Goal: Information Seeking & Learning: Learn about a topic

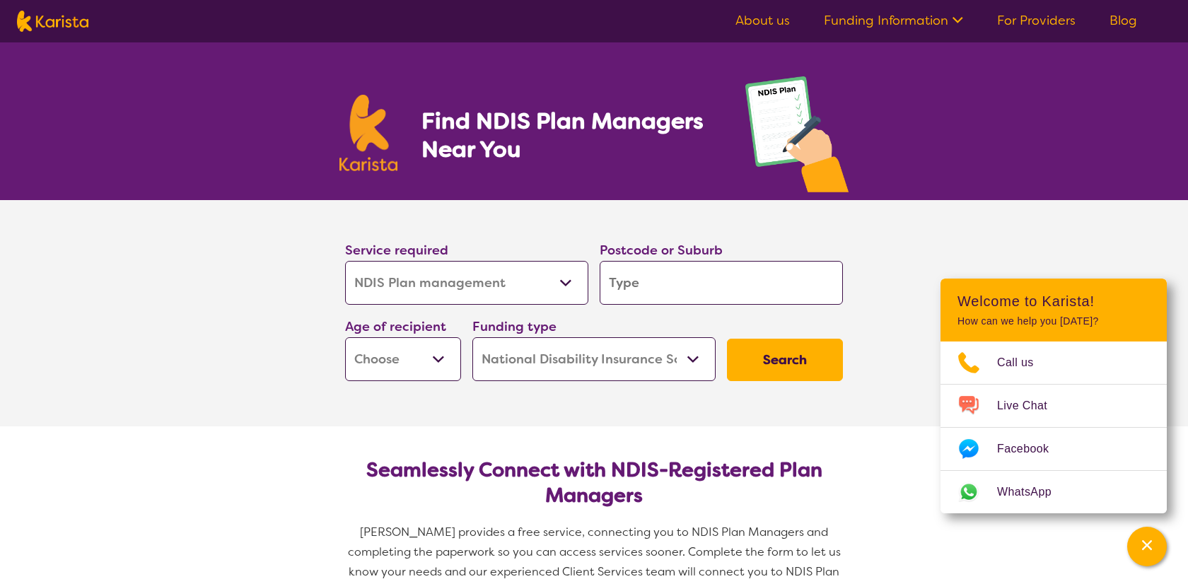
select select "NDIS Plan management"
select select "NDIS"
select select "NDIS Plan management"
select select "NDIS"
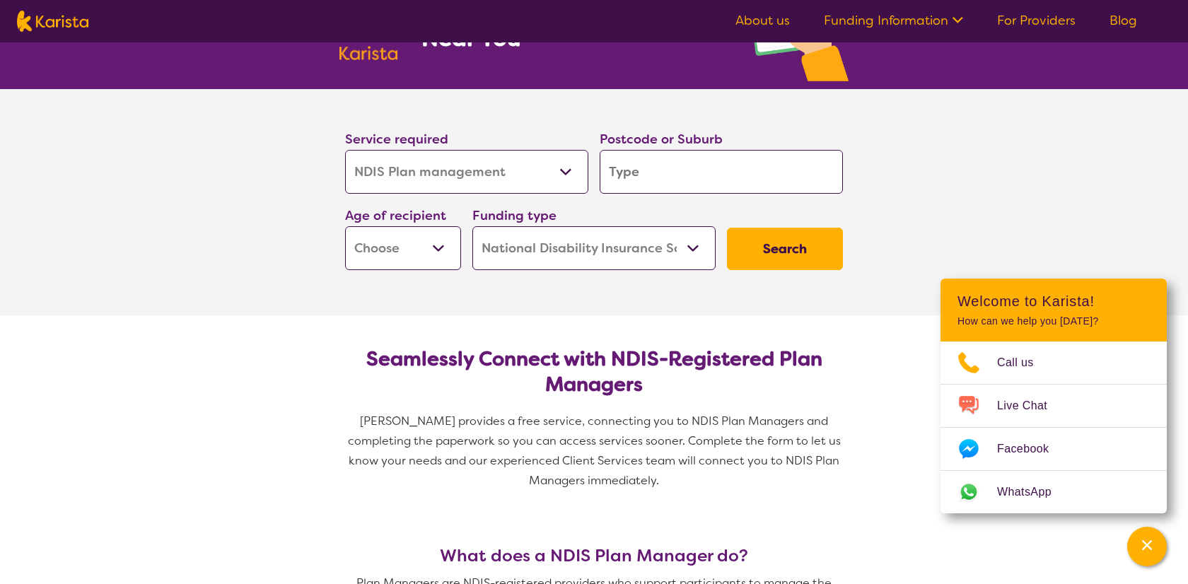
scroll to position [115, 0]
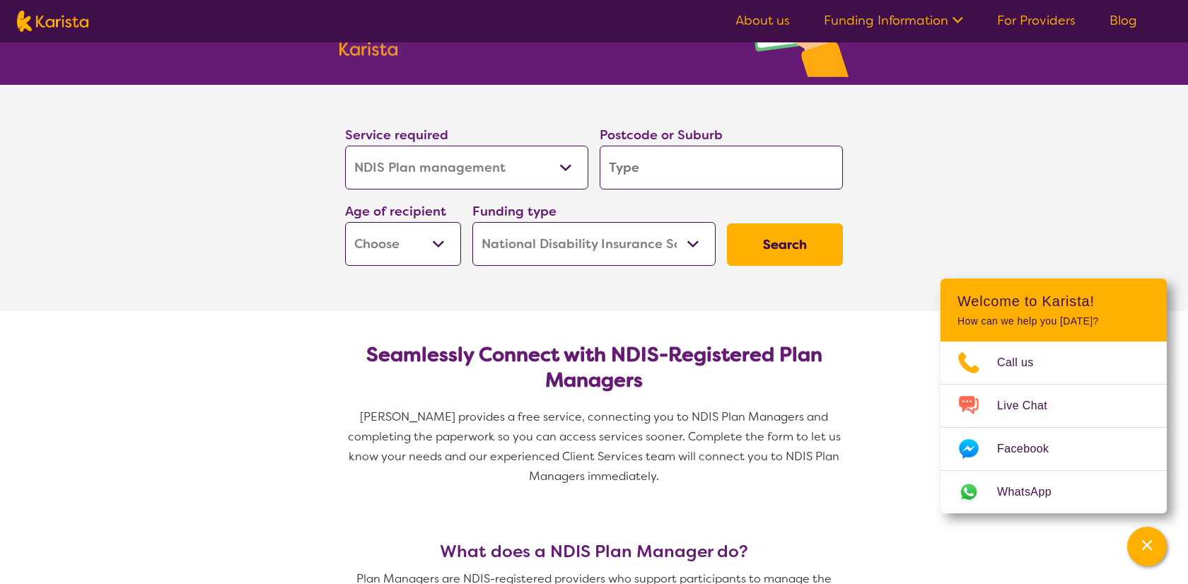
click at [707, 174] on input "search" at bounding box center [721, 168] width 243 height 44
type input "3"
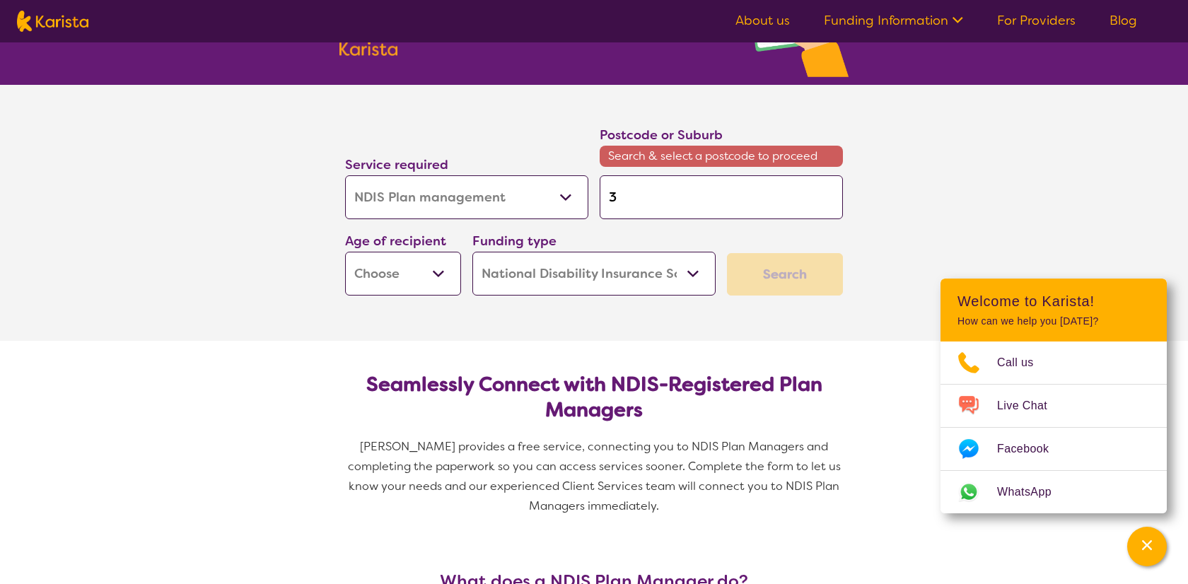
type input "37"
type input "376"
type input "3765"
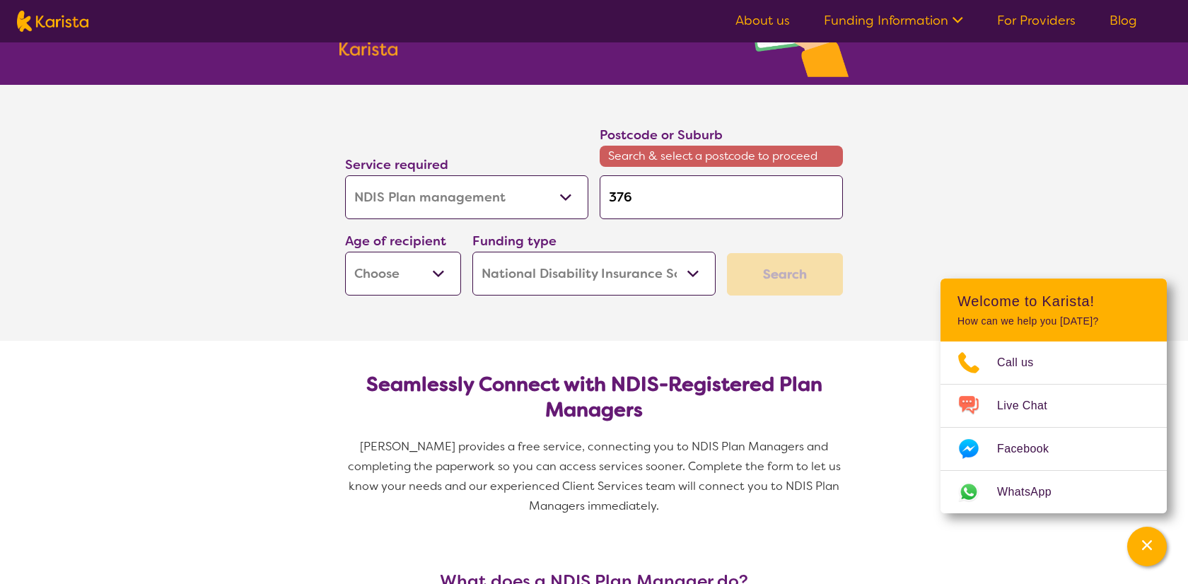
type input "3765"
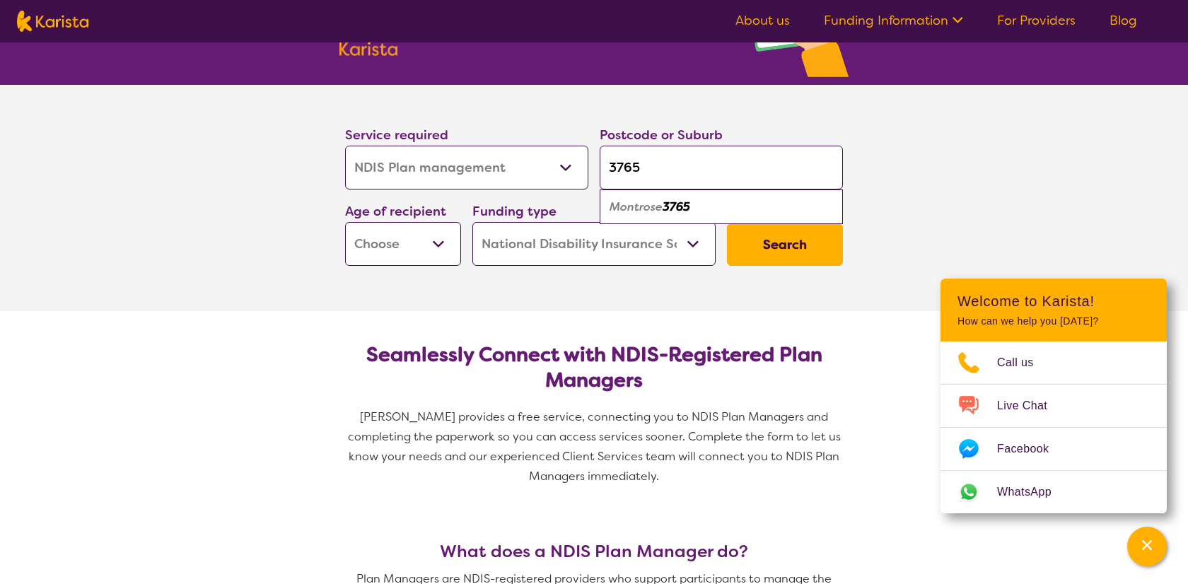
type input "376"
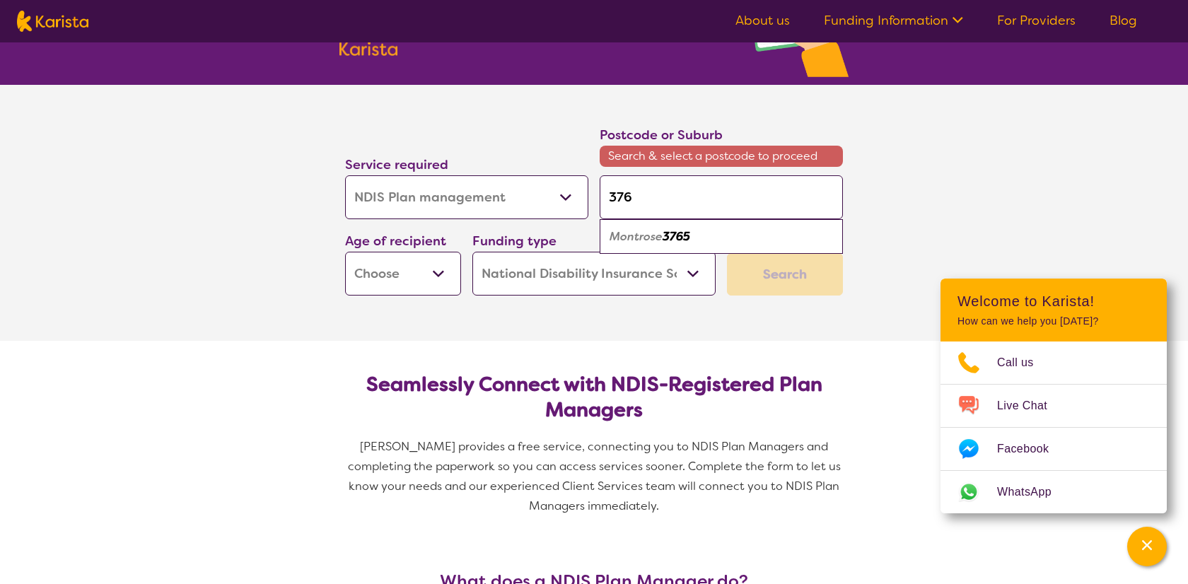
type input "37"
type input "3"
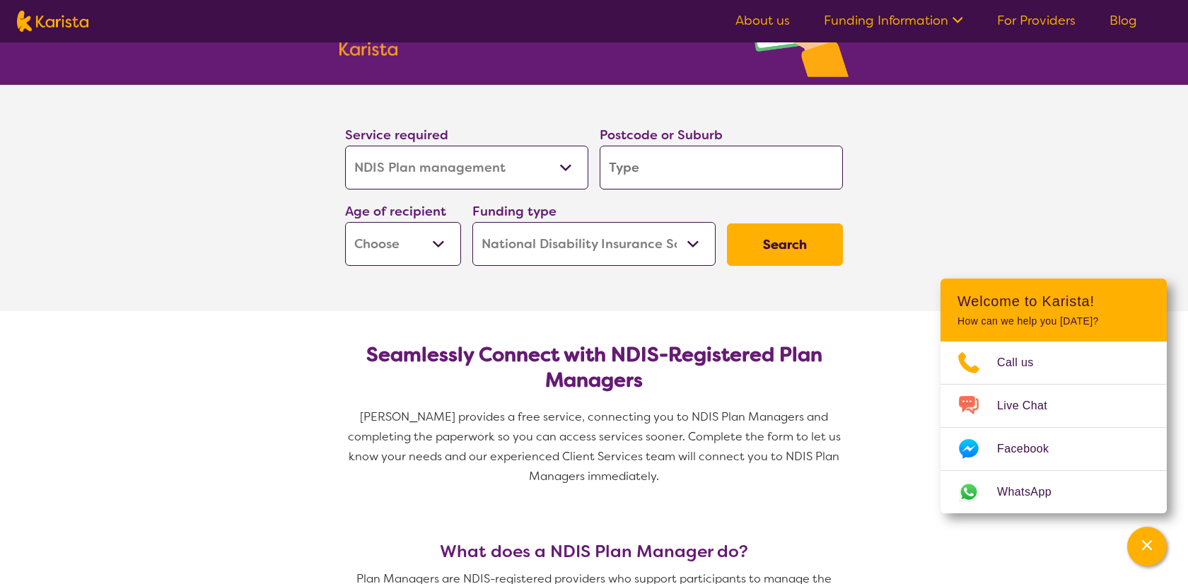
type input "2"
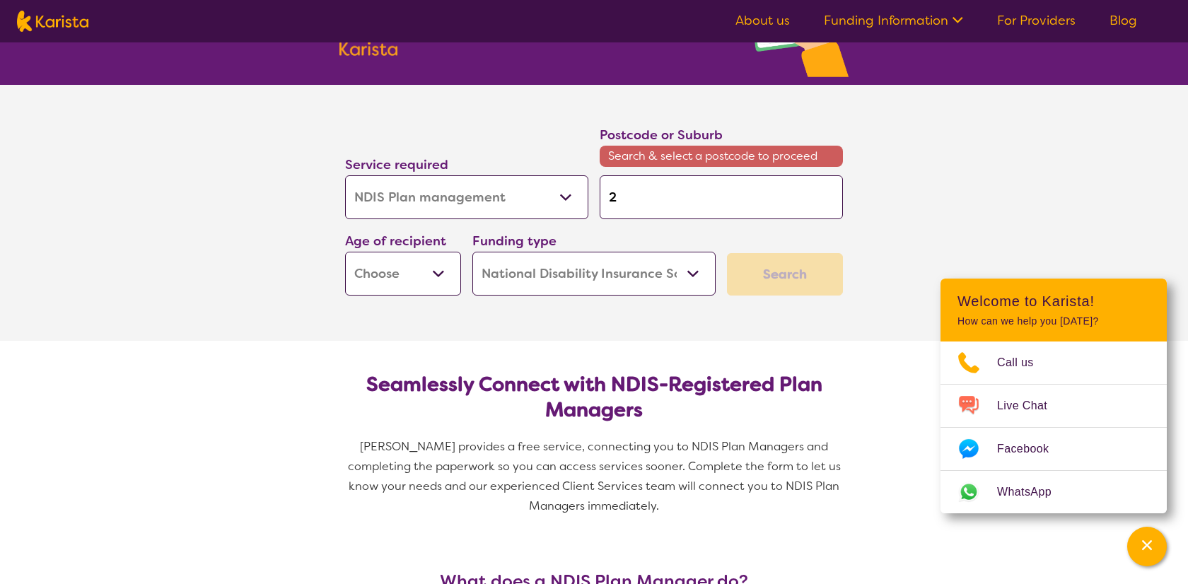
type input "27"
type input "276"
type input "2765"
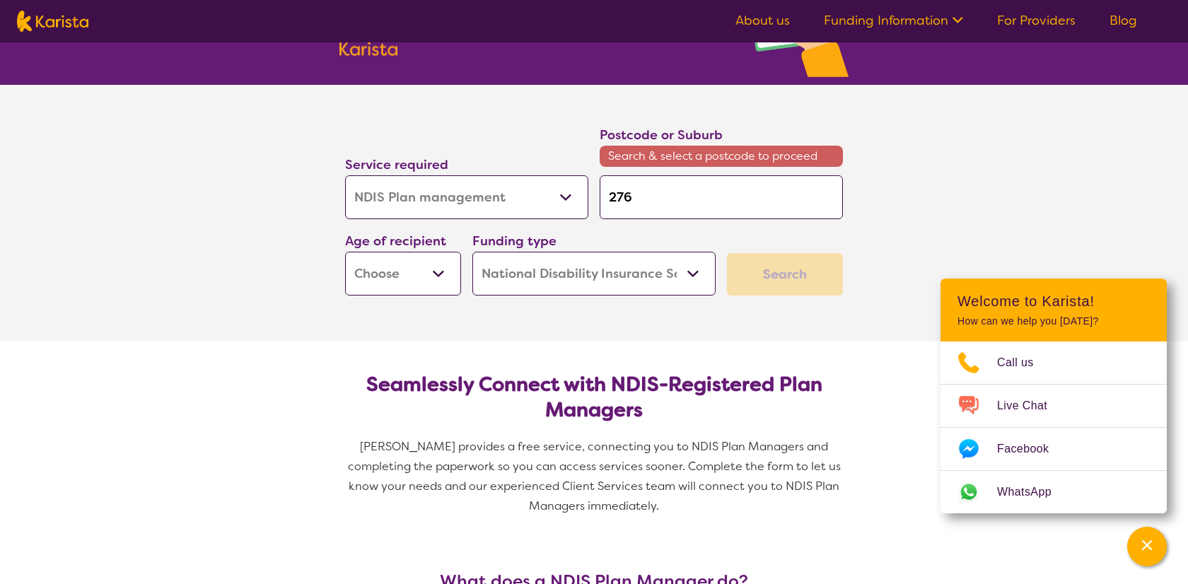
type input "2765"
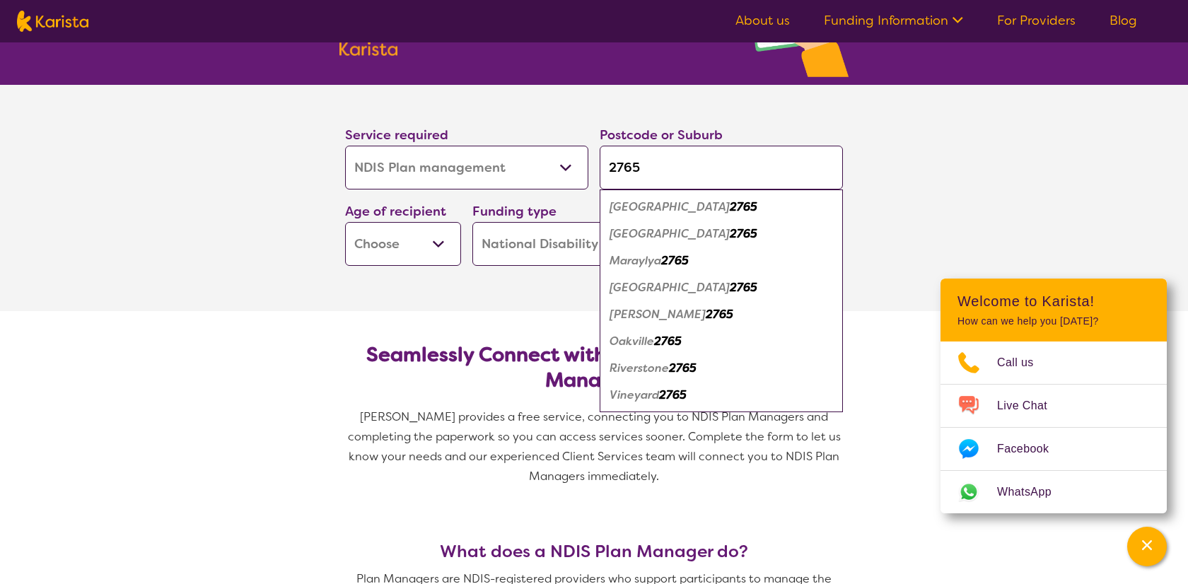
type input "2765"
click at [652, 238] on em "[GEOGRAPHIC_DATA]" at bounding box center [670, 233] width 120 height 15
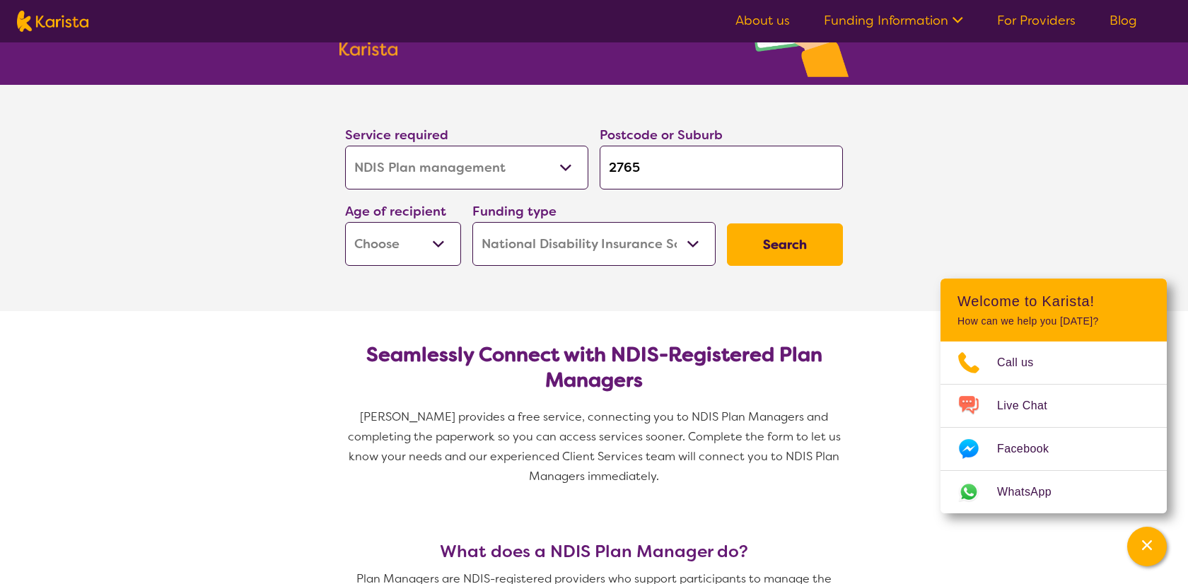
click at [436, 255] on select "Early Childhood - 0 to 9 Child - 10 to 11 Adolescent - 12 to 17 Adult - 18 to 6…" at bounding box center [403, 244] width 116 height 44
select select "EC"
click at [345, 222] on select "Early Childhood - 0 to 9 Child - 10 to 11 Adolescent - 12 to 17 Adult - 18 to 6…" at bounding box center [403, 244] width 116 height 44
select select "EC"
click at [780, 256] on button "Search" at bounding box center [785, 245] width 116 height 42
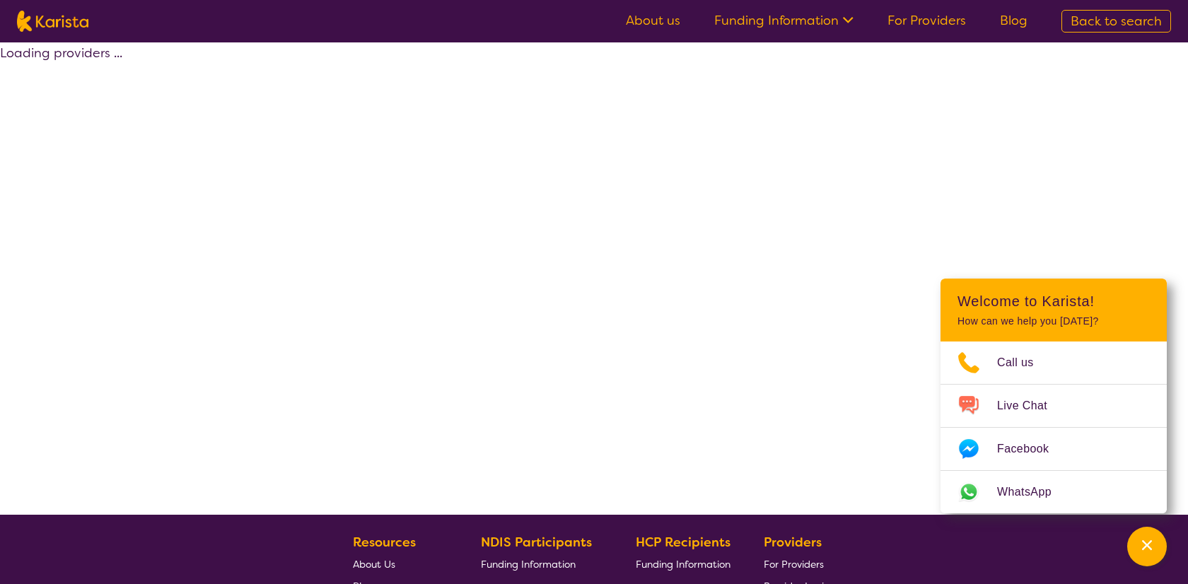
select select "by_score"
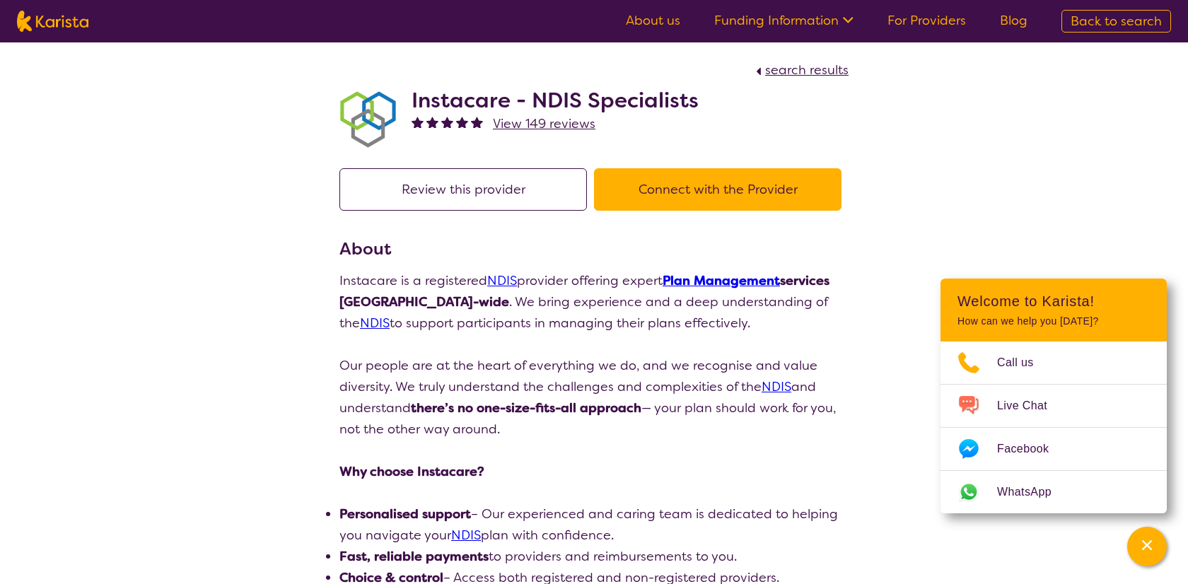
click at [686, 188] on button "Connect with the Provider" at bounding box center [718, 189] width 248 height 42
